Goal: Find specific page/section: Find specific page/section

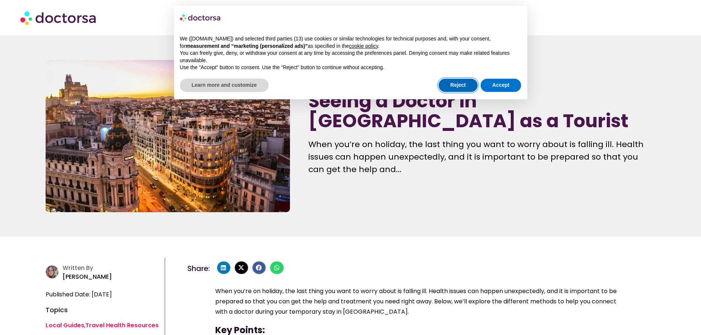
click at [463, 82] on button "Reject" at bounding box center [458, 85] width 39 height 13
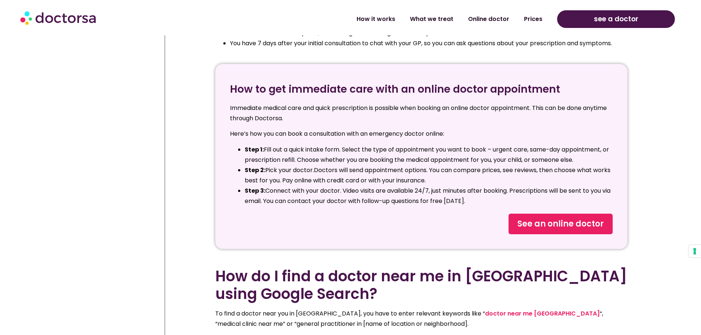
scroll to position [1068, 0]
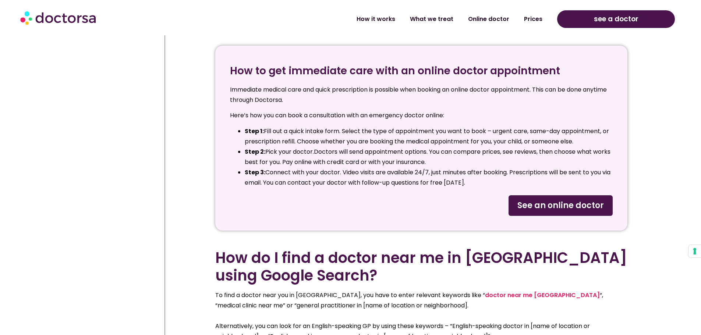
click at [566, 200] on span "See an online doctor" at bounding box center [561, 206] width 87 height 12
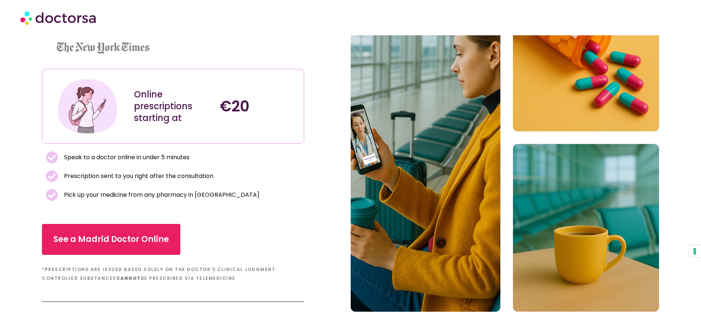
scroll to position [110, 0]
